Goal: Check status

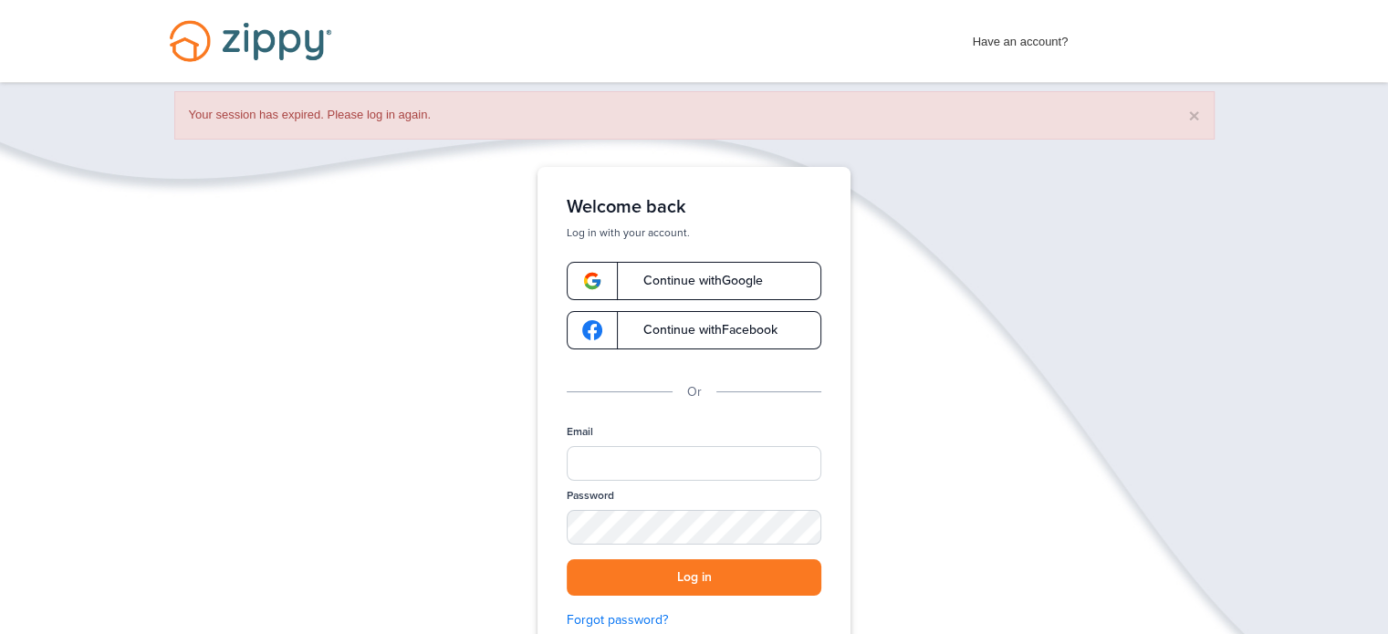
click at [730, 276] on span "Continue with Google" at bounding box center [694, 281] width 138 height 13
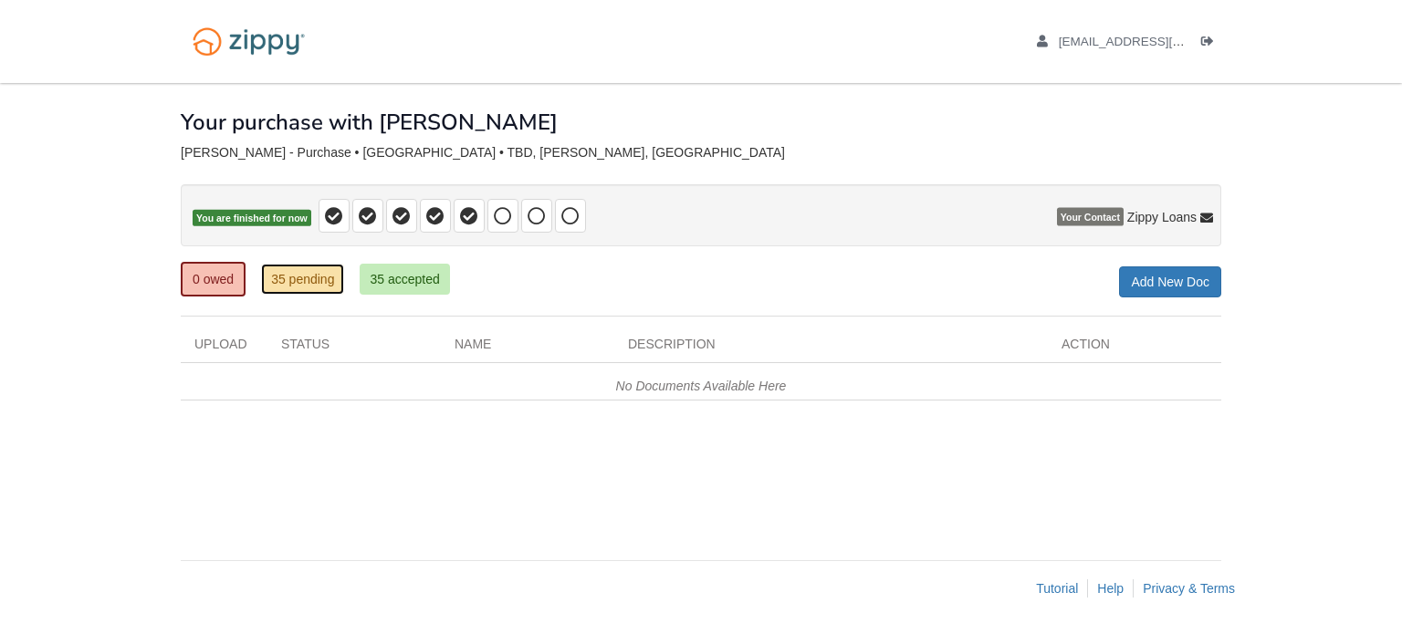
click at [303, 275] on link "35 pending" at bounding box center [302, 279] width 83 height 31
